Goal: Task Accomplishment & Management: Manage account settings

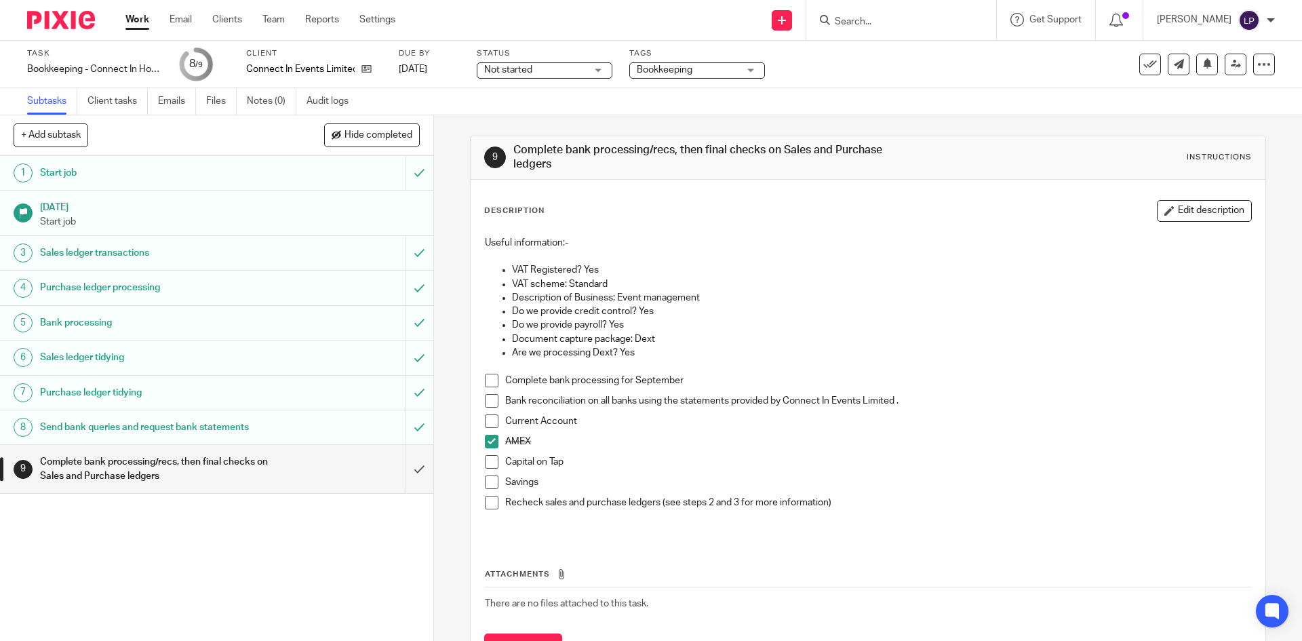
click at [143, 20] on link "Work" at bounding box center [137, 20] width 24 height 14
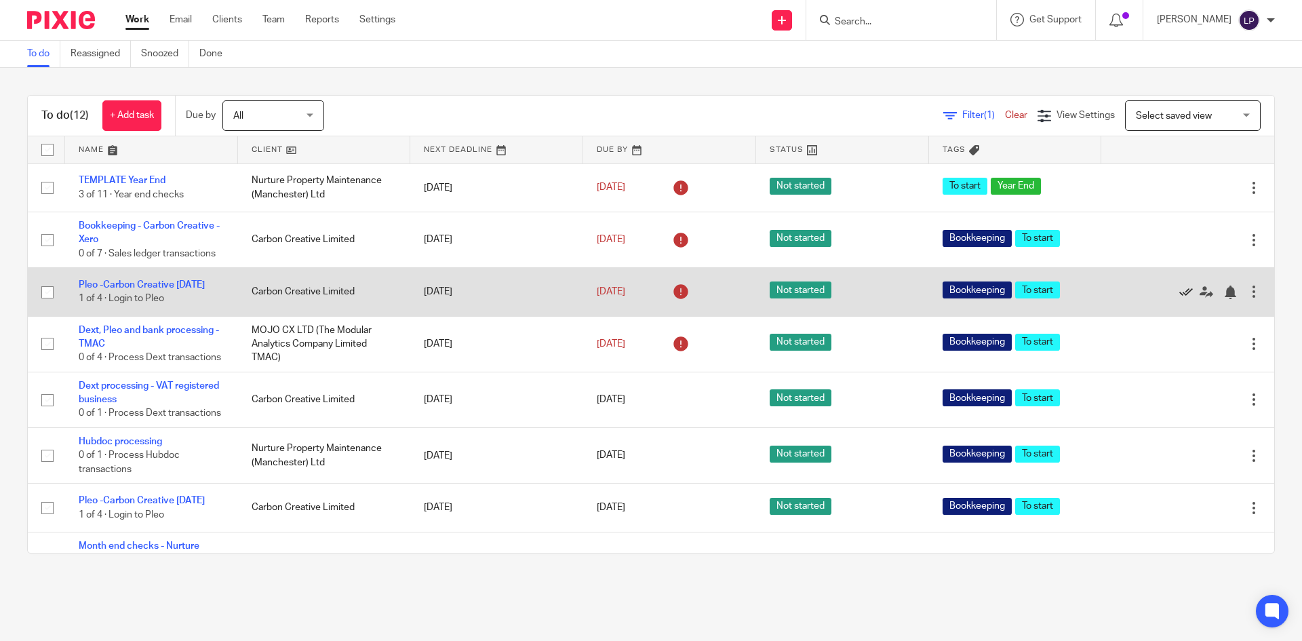
click at [1179, 294] on icon at bounding box center [1186, 292] width 14 height 14
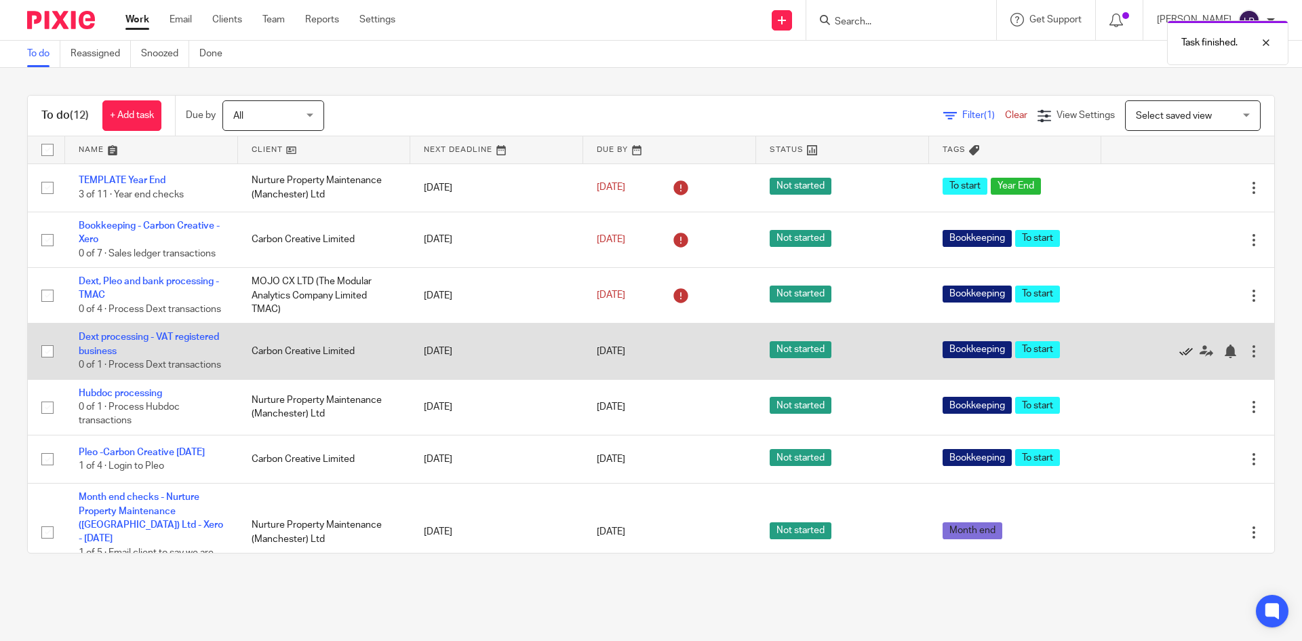
click at [1179, 358] on icon at bounding box center [1186, 351] width 14 height 14
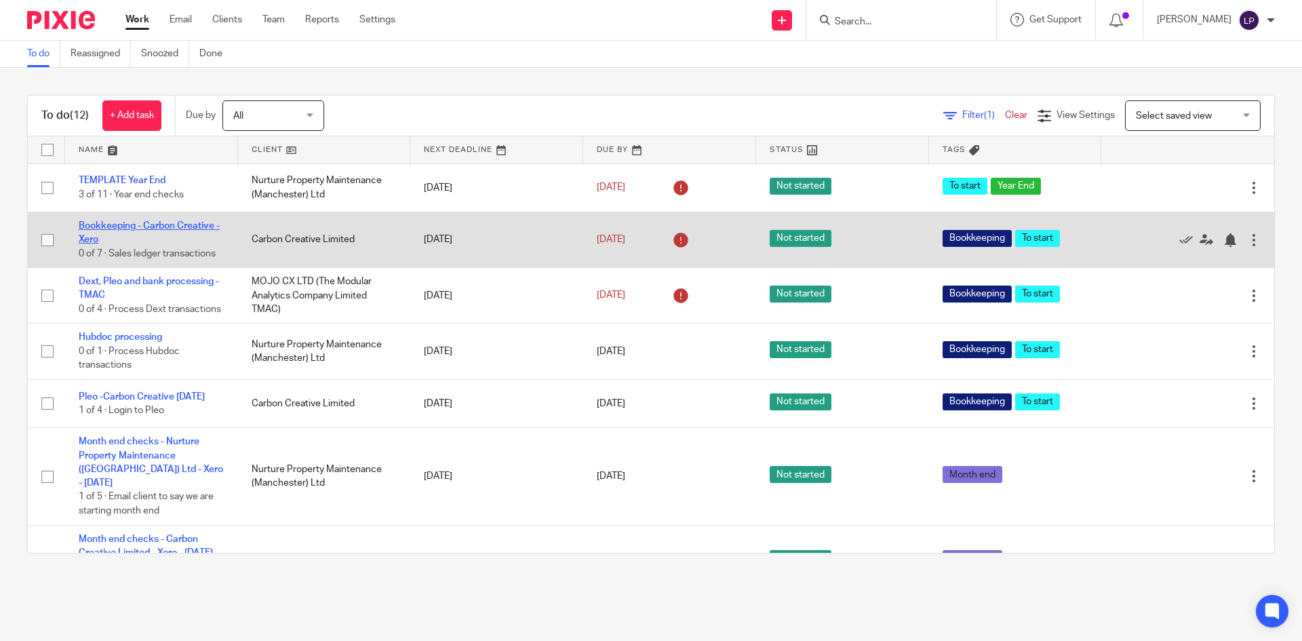
click at [171, 226] on link "Bookkeeping - Carbon Creative - Xero" at bounding box center [149, 232] width 141 height 23
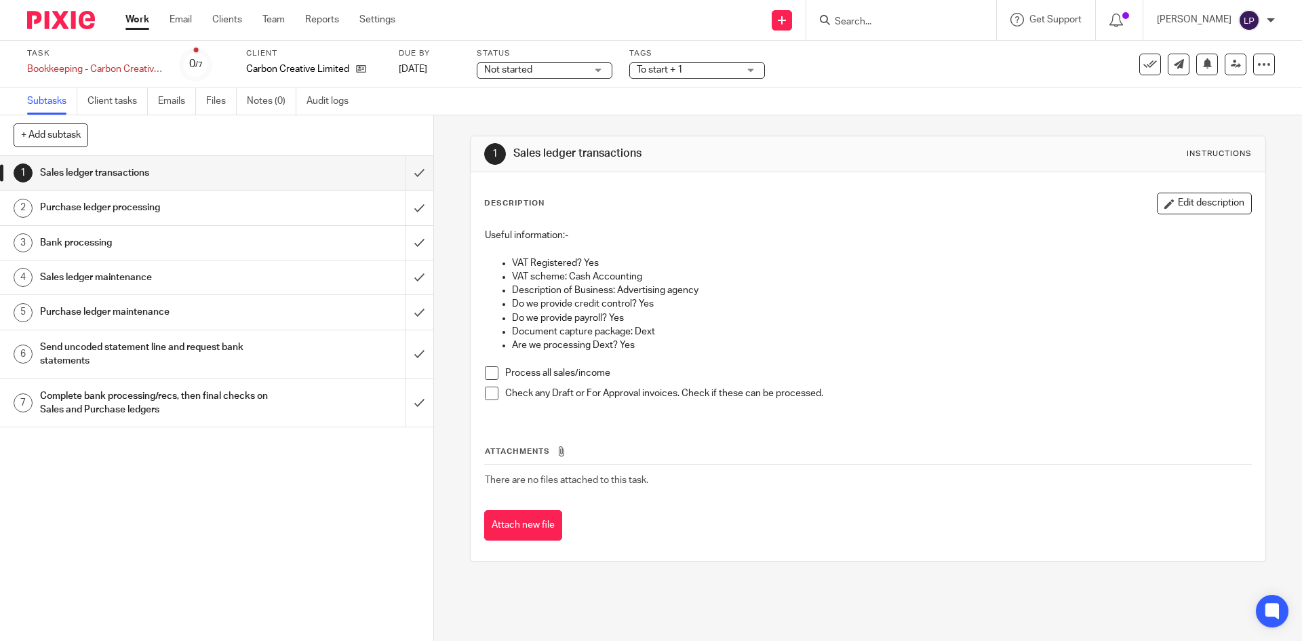
drag, startPoint x: 489, startPoint y: 370, endPoint x: 484, endPoint y: 396, distance: 26.2
click at [489, 370] on span at bounding box center [492, 373] width 14 height 14
click at [487, 394] on span at bounding box center [492, 393] width 14 height 14
drag, startPoint x: 403, startPoint y: 170, endPoint x: 406, endPoint y: 180, distance: 10.5
click at [403, 170] on input "submit" at bounding box center [216, 173] width 433 height 34
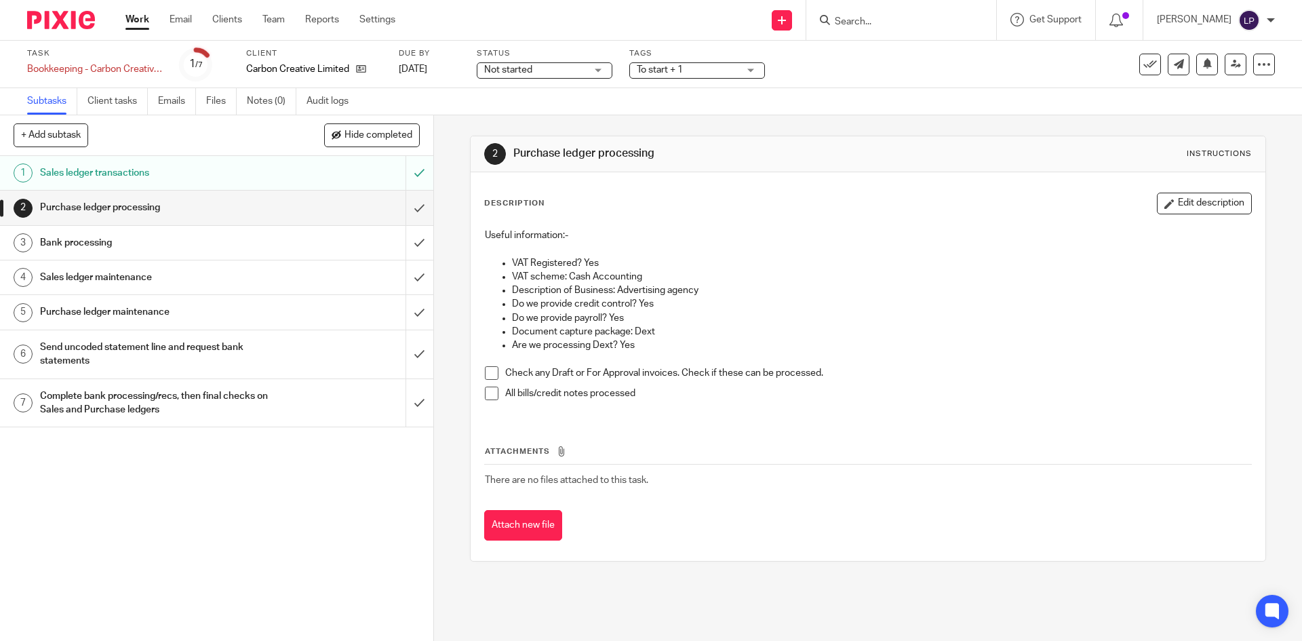
drag, startPoint x: 485, startPoint y: 374, endPoint x: 489, endPoint y: 392, distance: 18.6
click at [485, 374] on span at bounding box center [492, 373] width 14 height 14
click at [489, 395] on span at bounding box center [492, 393] width 14 height 14
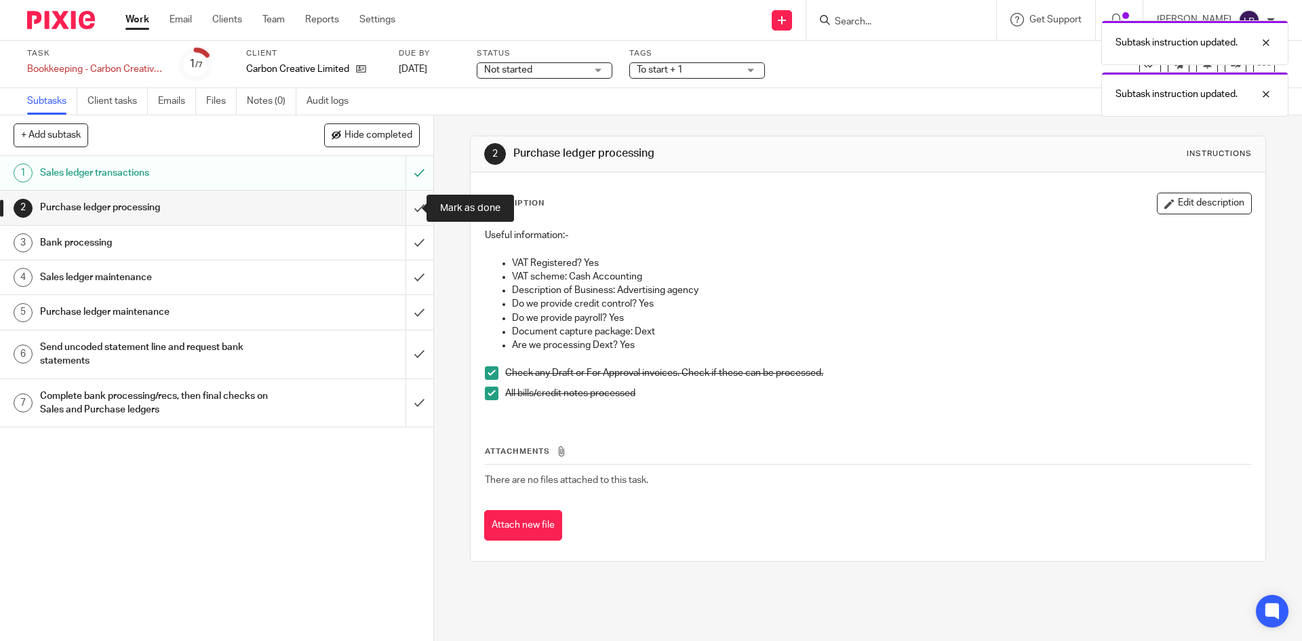
click at [401, 203] on input "submit" at bounding box center [216, 208] width 433 height 34
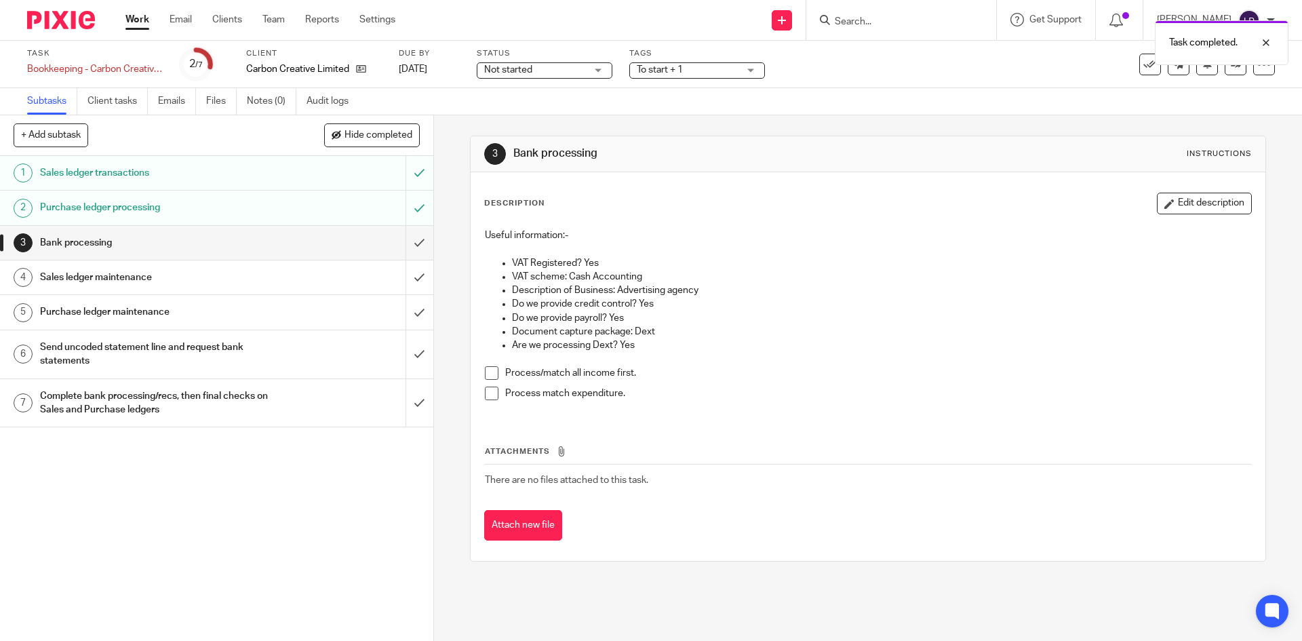
drag, startPoint x: 487, startPoint y: 375, endPoint x: 491, endPoint y: 395, distance: 20.6
click at [487, 375] on span at bounding box center [492, 373] width 14 height 14
drag, startPoint x: 490, startPoint y: 396, endPoint x: 485, endPoint y: 377, distance: 19.6
click at [490, 395] on span at bounding box center [492, 393] width 14 height 14
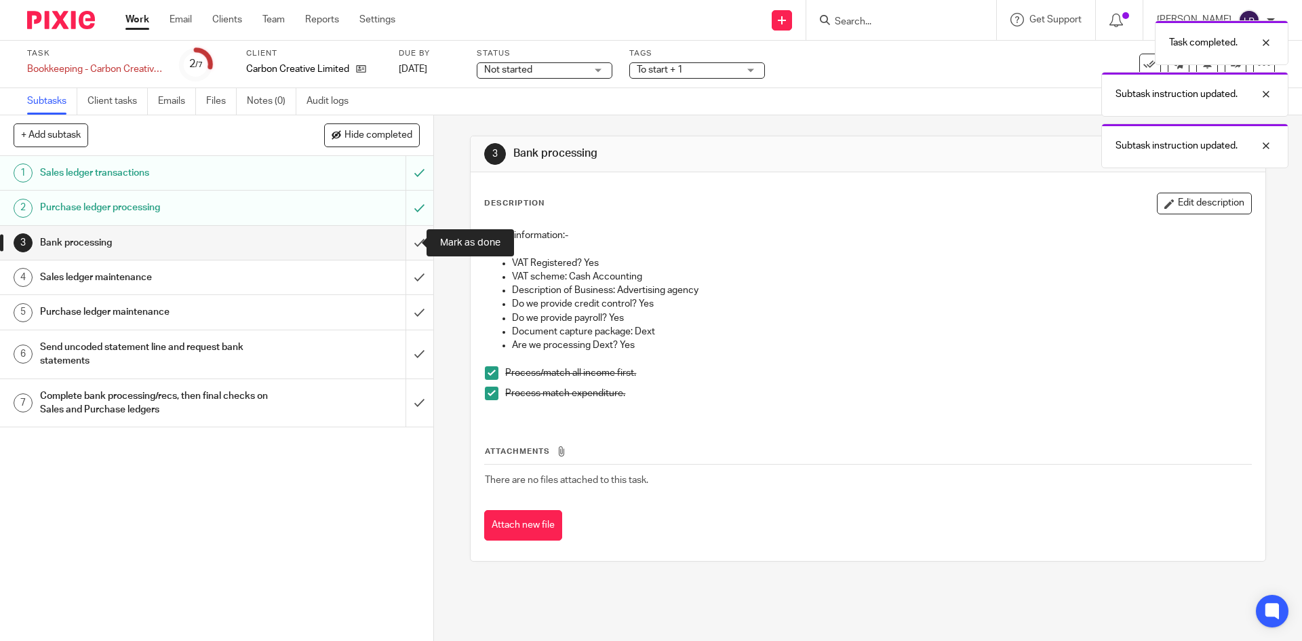
click at [405, 240] on input "submit" at bounding box center [216, 243] width 433 height 34
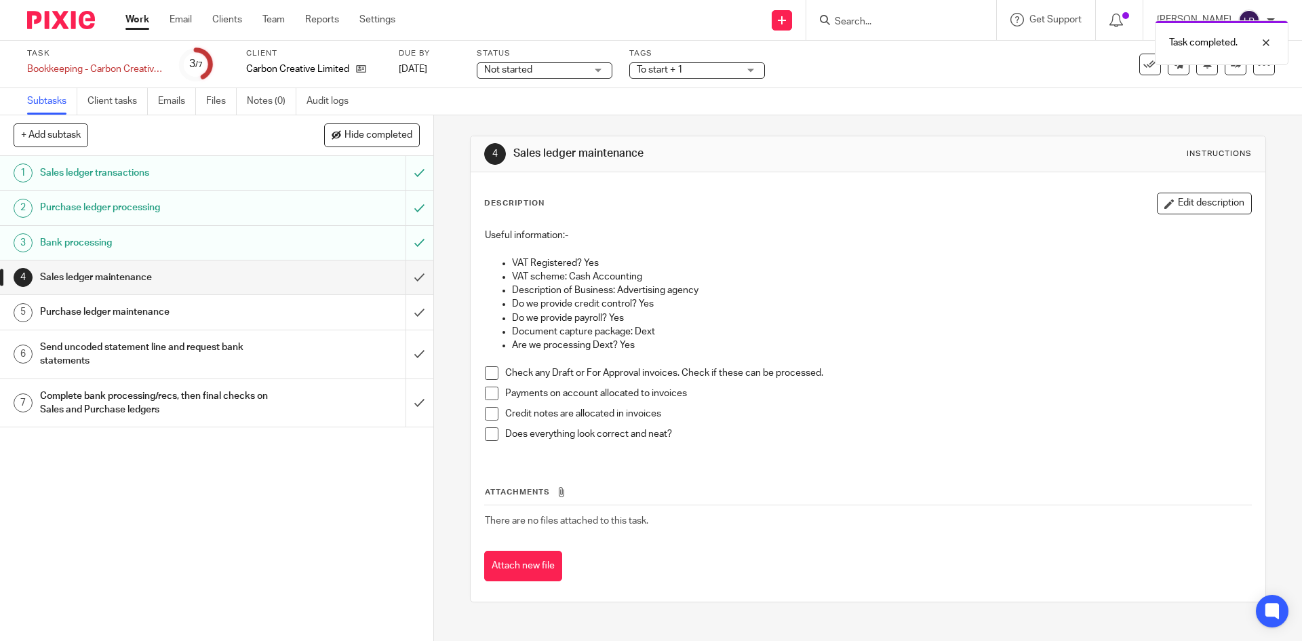
click at [489, 372] on span at bounding box center [492, 373] width 14 height 14
click at [487, 393] on span at bounding box center [492, 393] width 14 height 14
drag, startPoint x: 487, startPoint y: 412, endPoint x: 496, endPoint y: 421, distance: 12.5
click at [488, 412] on span at bounding box center [492, 414] width 14 height 14
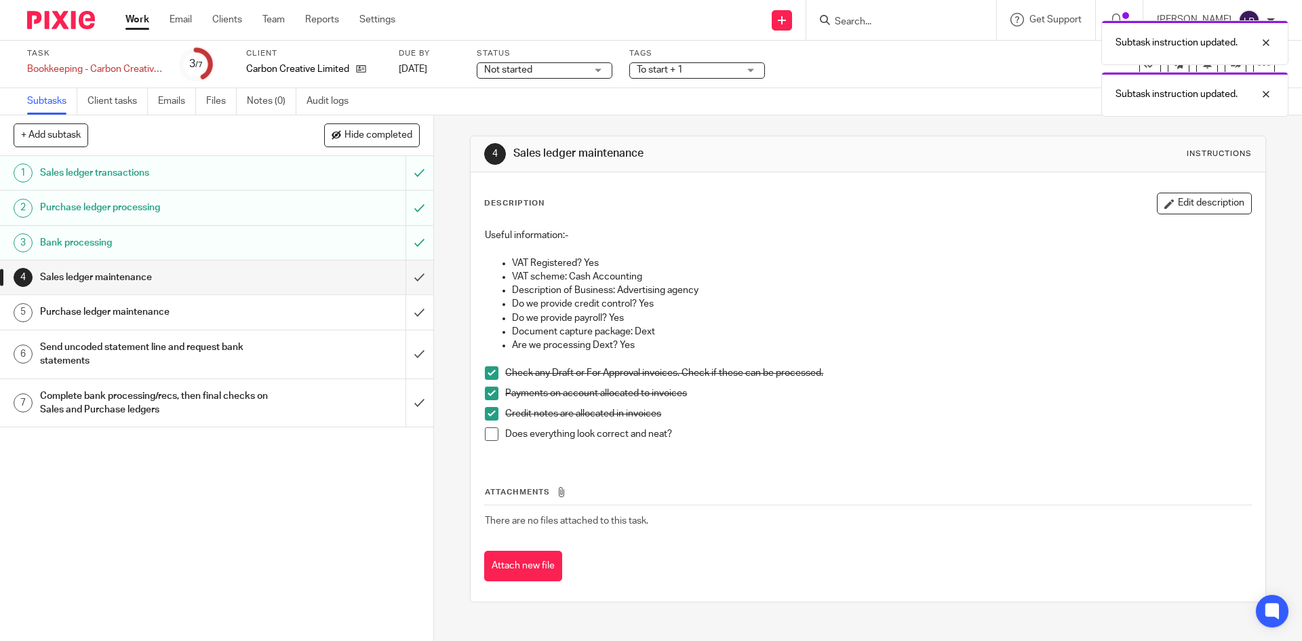
click at [487, 433] on span at bounding box center [492, 434] width 14 height 14
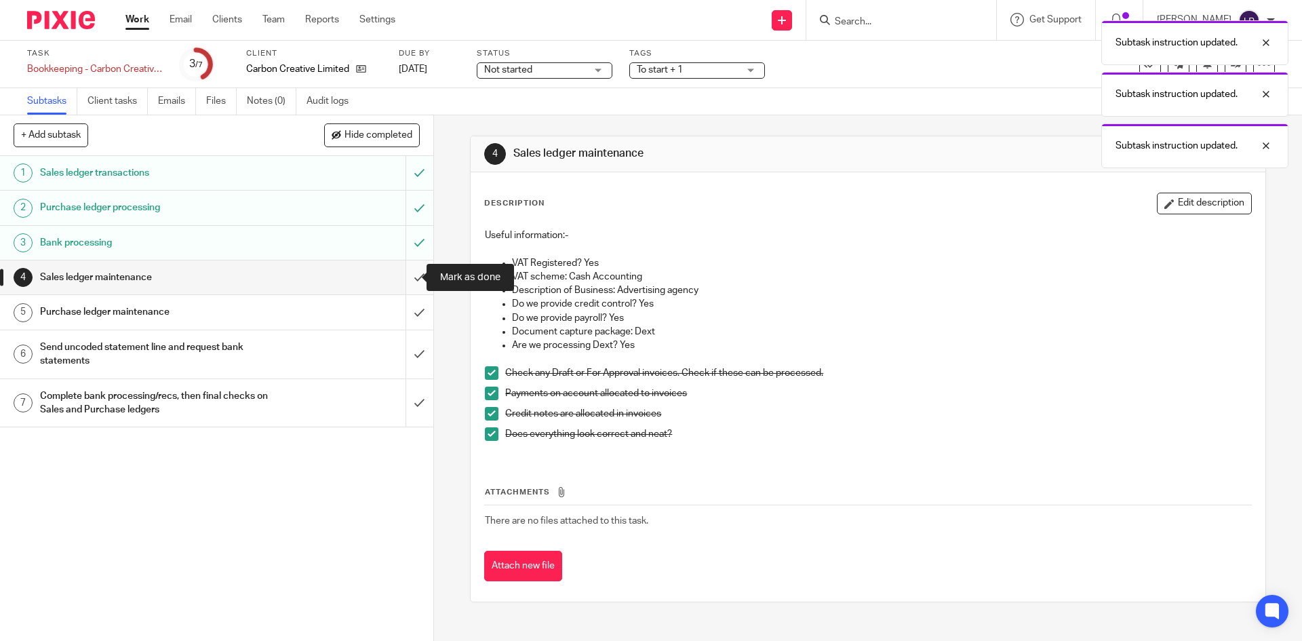
click at [407, 275] on input "submit" at bounding box center [216, 277] width 433 height 34
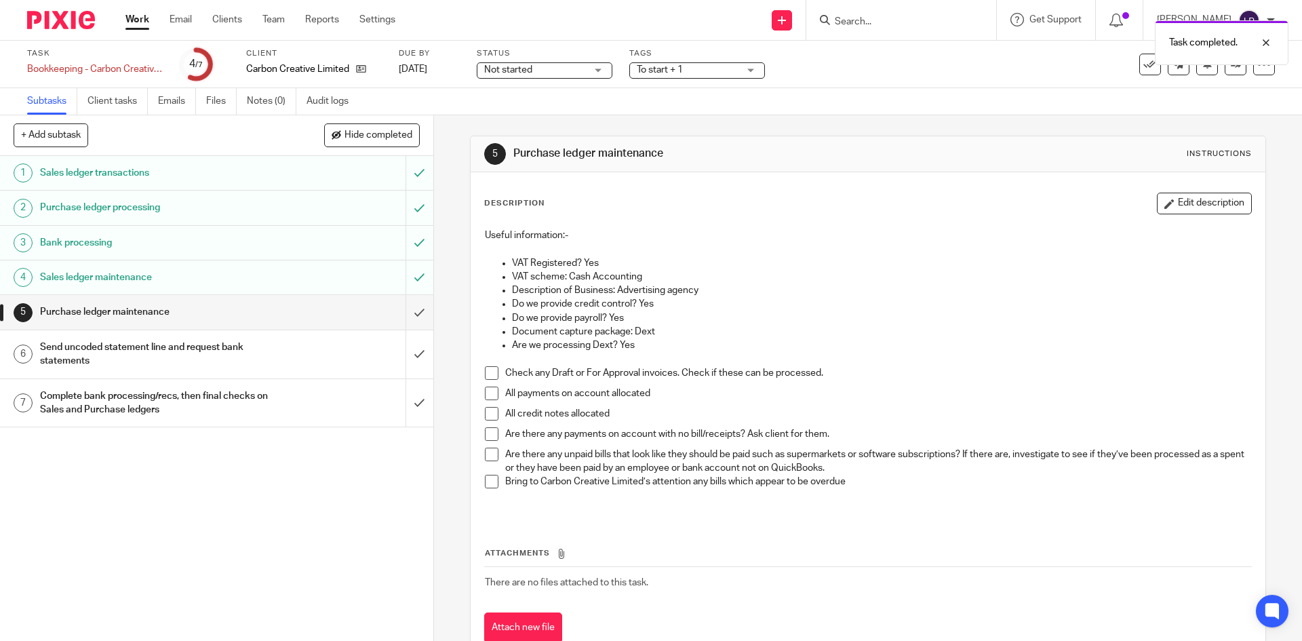
click at [487, 375] on span at bounding box center [492, 373] width 14 height 14
click at [487, 392] on span at bounding box center [492, 393] width 14 height 14
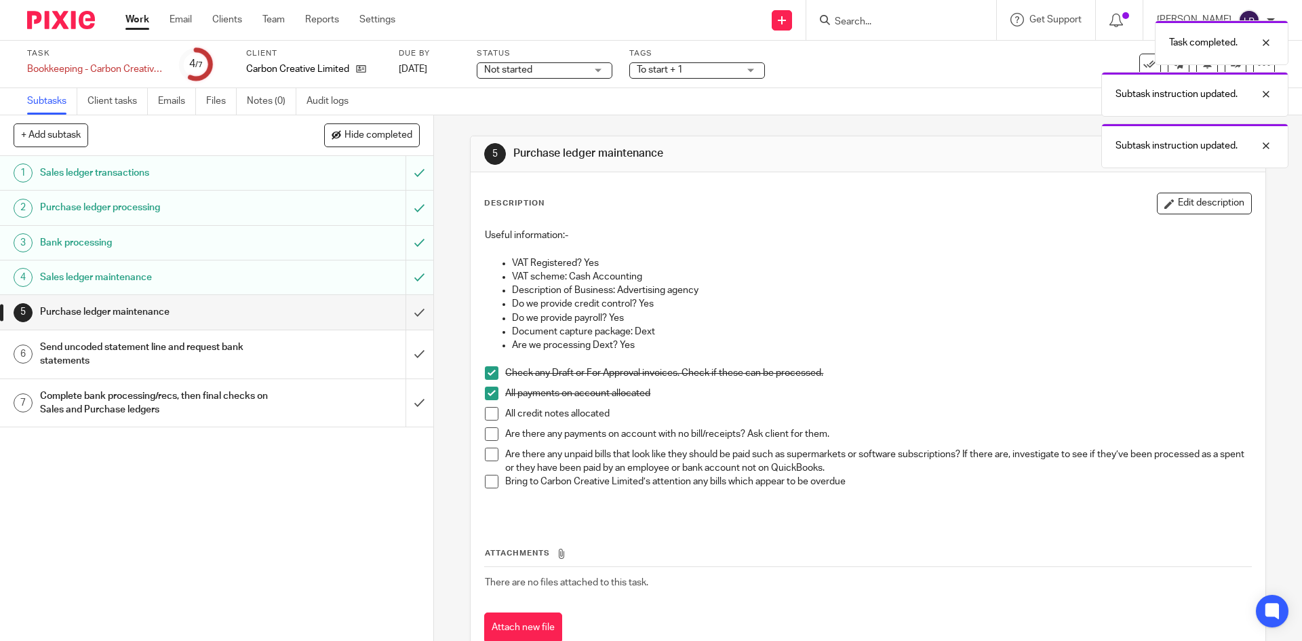
click at [487, 414] on span at bounding box center [492, 414] width 14 height 14
click at [487, 431] on span at bounding box center [492, 434] width 14 height 14
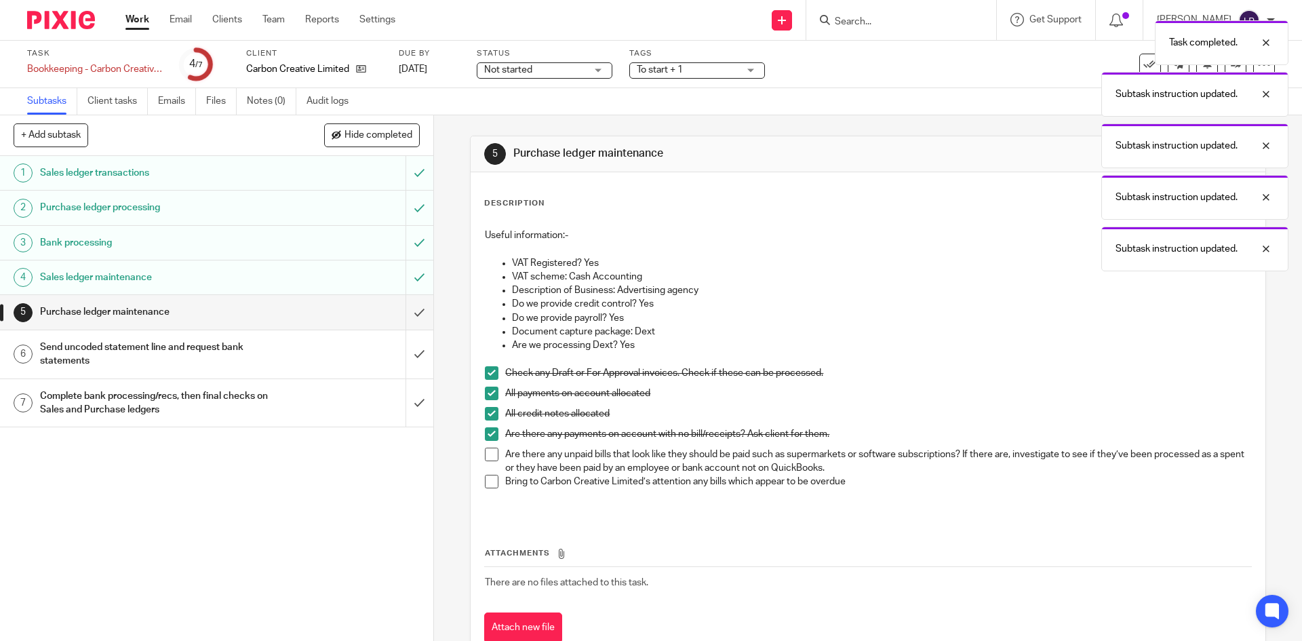
click at [490, 452] on span at bounding box center [492, 454] width 14 height 14
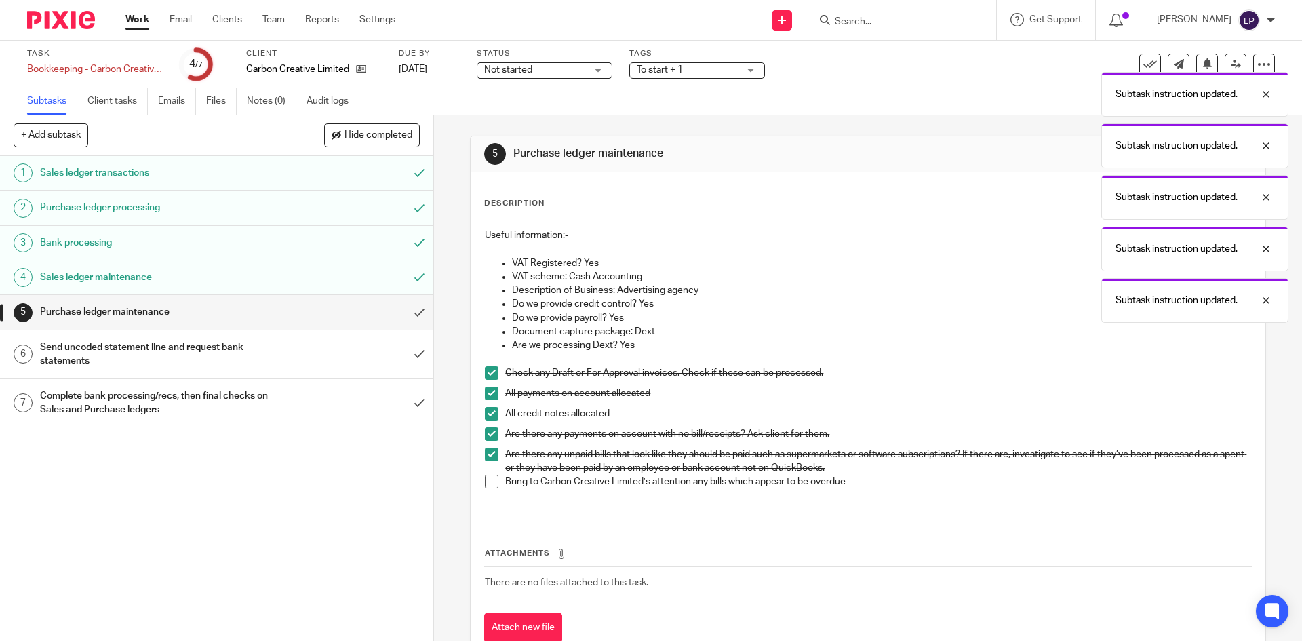
click at [490, 481] on span at bounding box center [492, 482] width 14 height 14
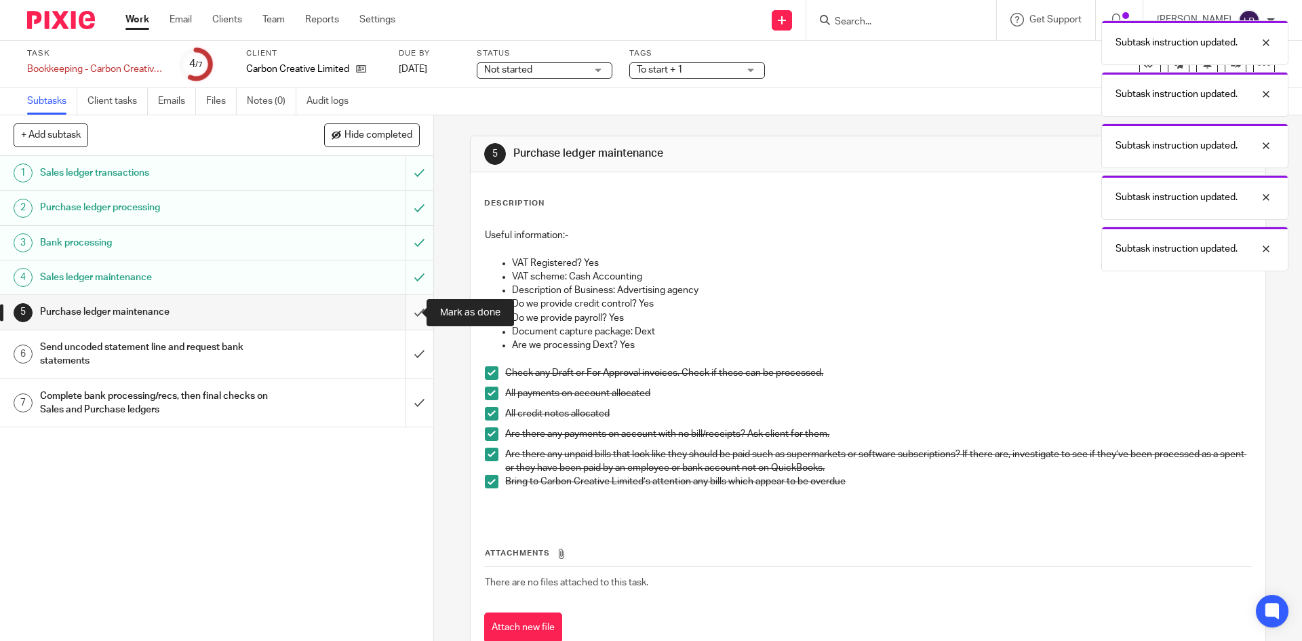
click at [409, 305] on input "submit" at bounding box center [216, 312] width 433 height 34
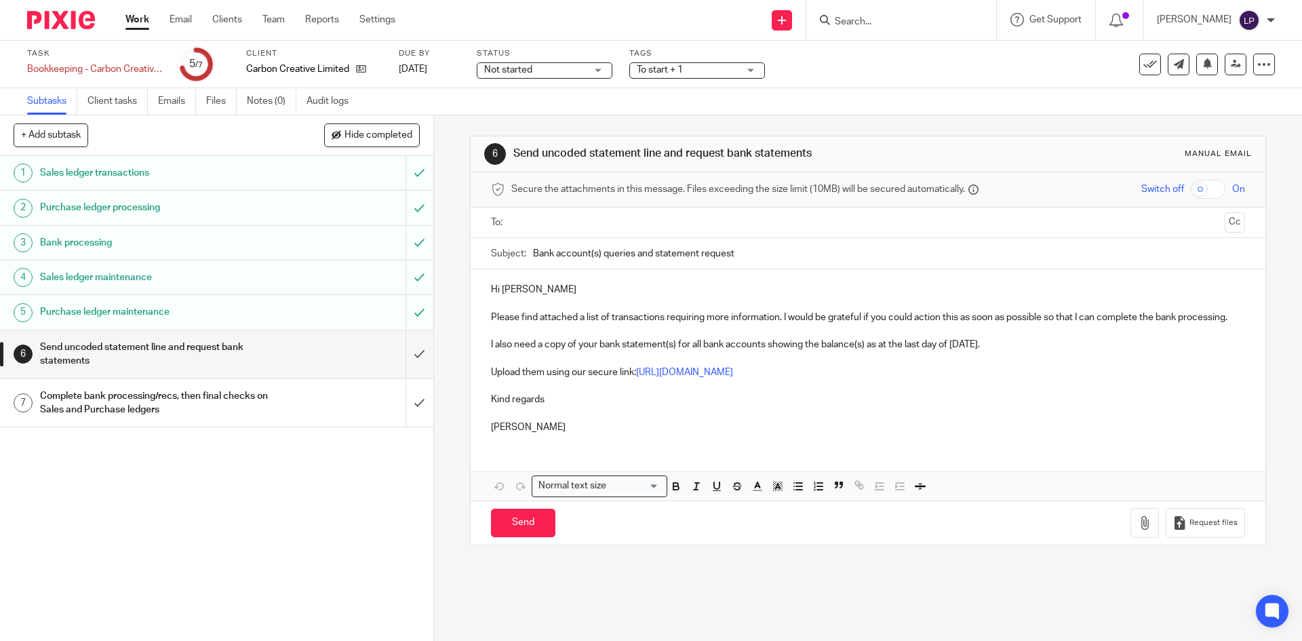
click at [531, 216] on input "text" at bounding box center [867, 223] width 702 height 16
drag, startPoint x: 600, startPoint y: 256, endPoint x: 648, endPoint y: 256, distance: 48.1
click at [648, 256] on input "Bank account(s) queries and statement request" at bounding box center [888, 256] width 711 height 31
type input "Bank account(s) statement request"
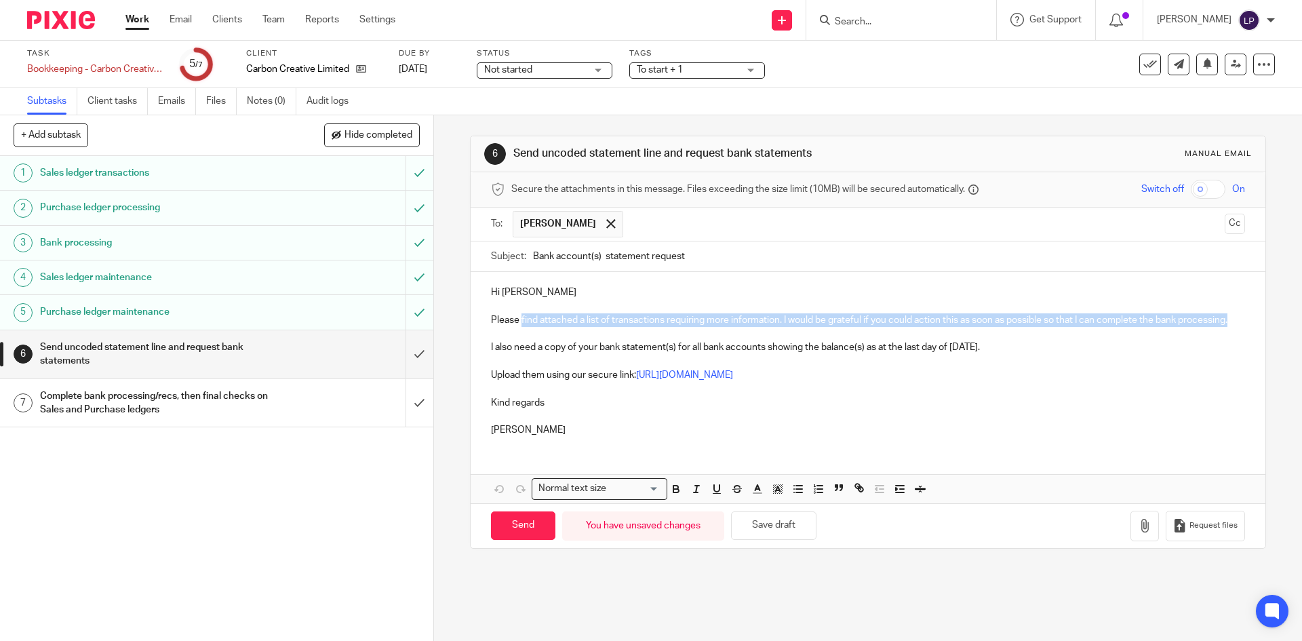
drag, startPoint x: 519, startPoint y: 321, endPoint x: 639, endPoint y: 331, distance: 121.0
click at [639, 327] on p "Please find attached a list of transactions requiring more information. I would…" at bounding box center [867, 320] width 753 height 14
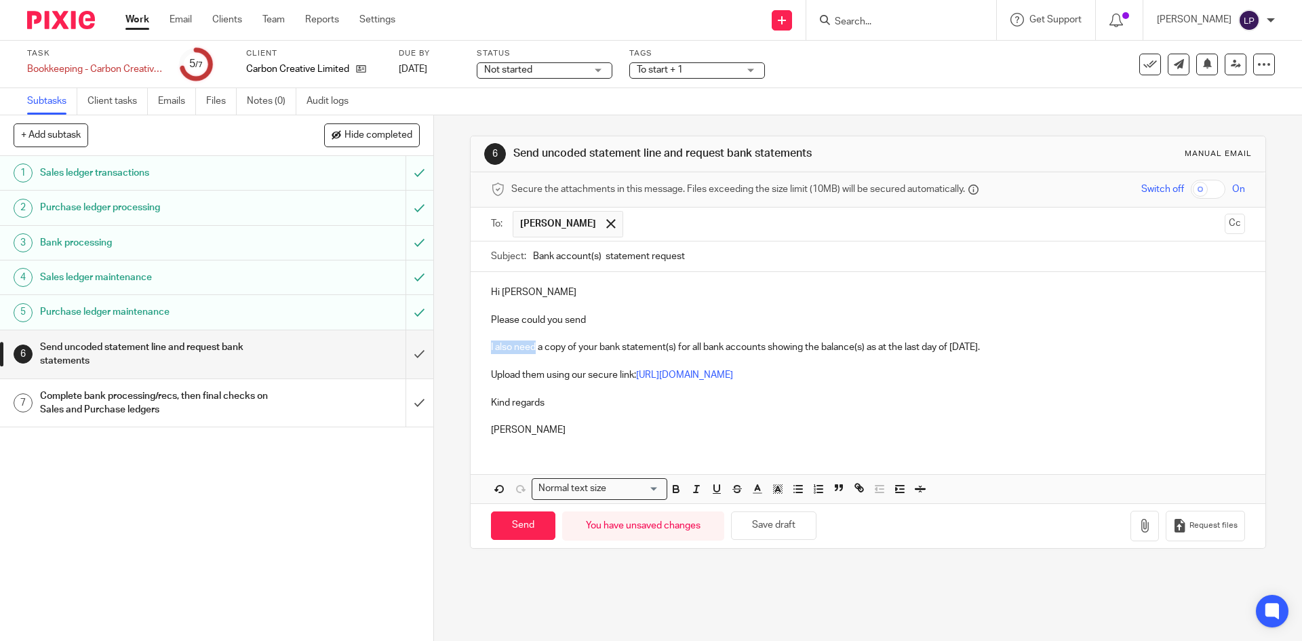
drag, startPoint x: 534, startPoint y: 347, endPoint x: 487, endPoint y: 346, distance: 46.1
click at [491, 346] on p "I also need a copy of your bank statement(s) for all bank accounts showing the …" at bounding box center [867, 347] width 753 height 14
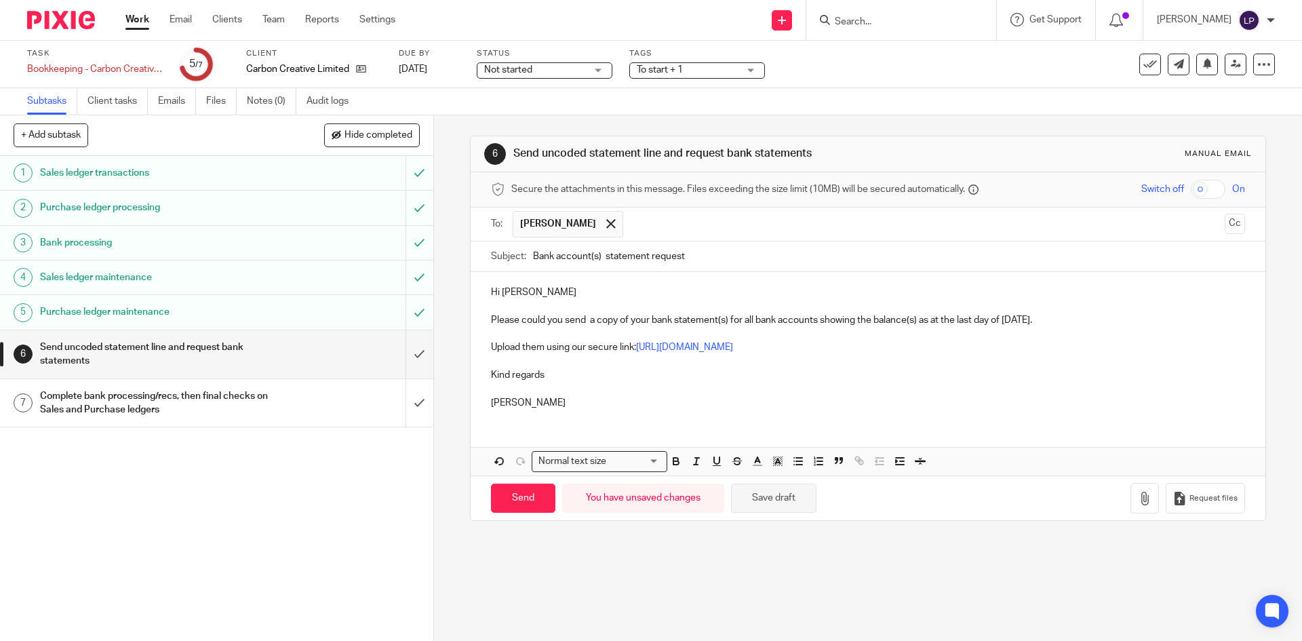
click at [759, 496] on button "Save draft" at bounding box center [773, 497] width 85 height 29
click at [523, 500] on input "Send" at bounding box center [523, 497] width 64 height 29
type input "Sent"
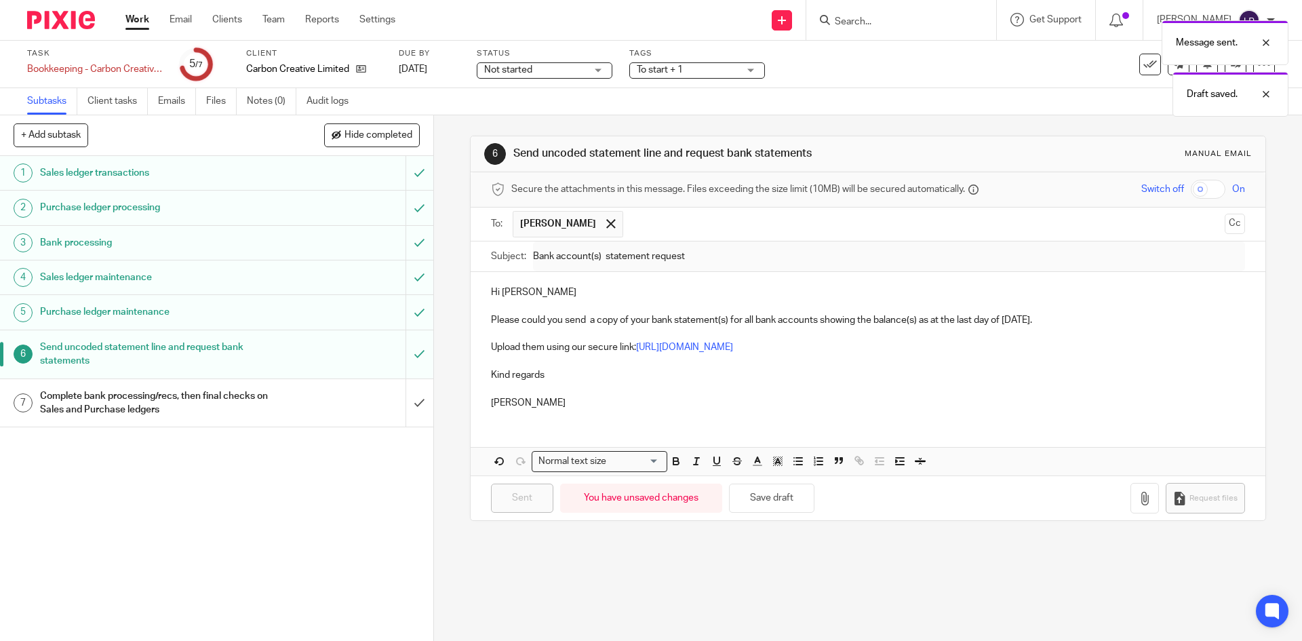
click at [141, 24] on link "Work" at bounding box center [137, 20] width 24 height 14
